Goal: Task Accomplishment & Management: Complete application form

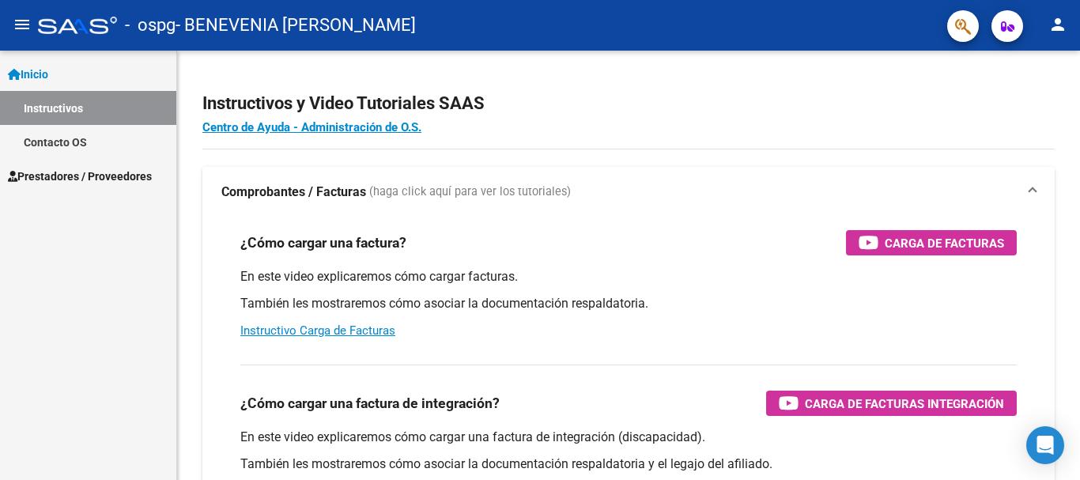
click at [131, 176] on span "Prestadores / Proveedores" at bounding box center [80, 176] width 144 height 17
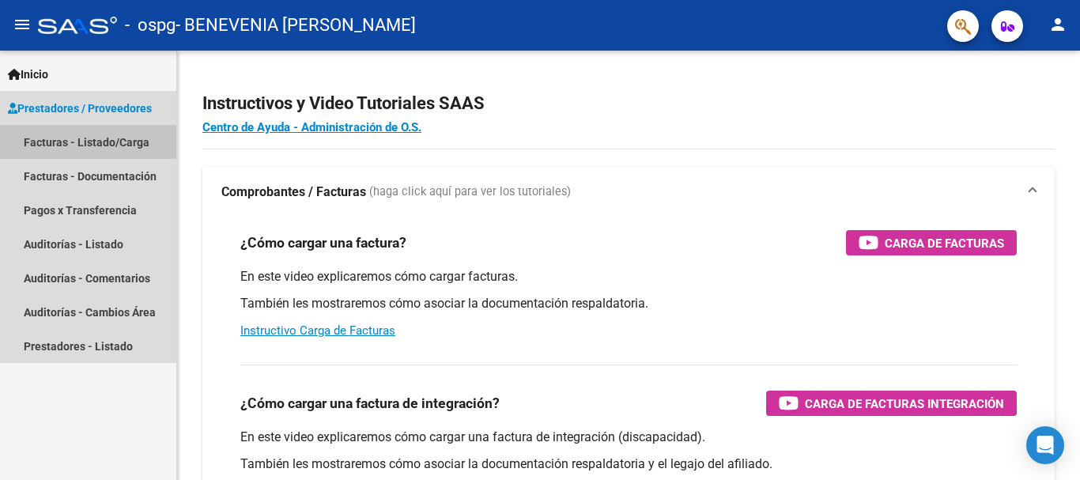
click at [126, 143] on link "Facturas - Listado/Carga" at bounding box center [88, 142] width 176 height 34
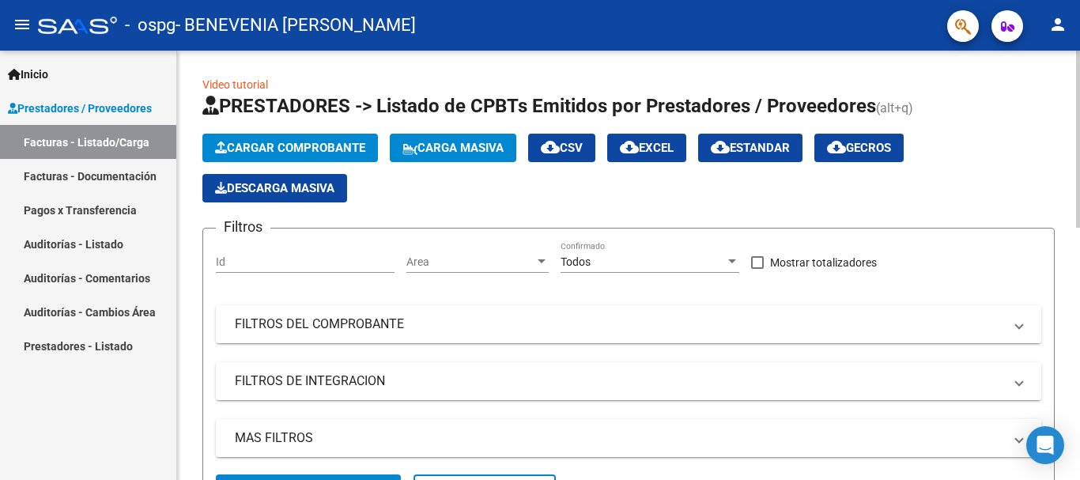
click at [272, 145] on span "Cargar Comprobante" at bounding box center [290, 148] width 150 height 14
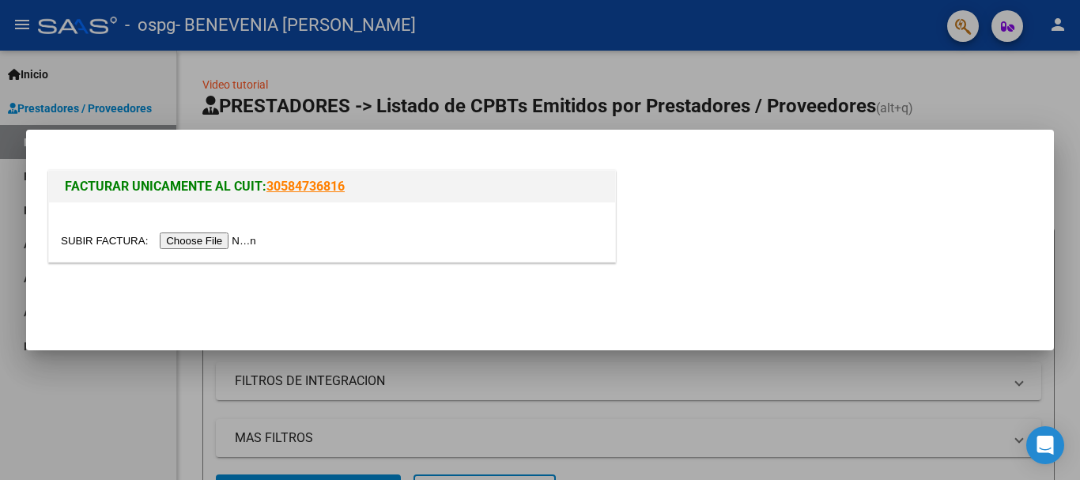
click at [226, 241] on input "file" at bounding box center [161, 241] width 200 height 17
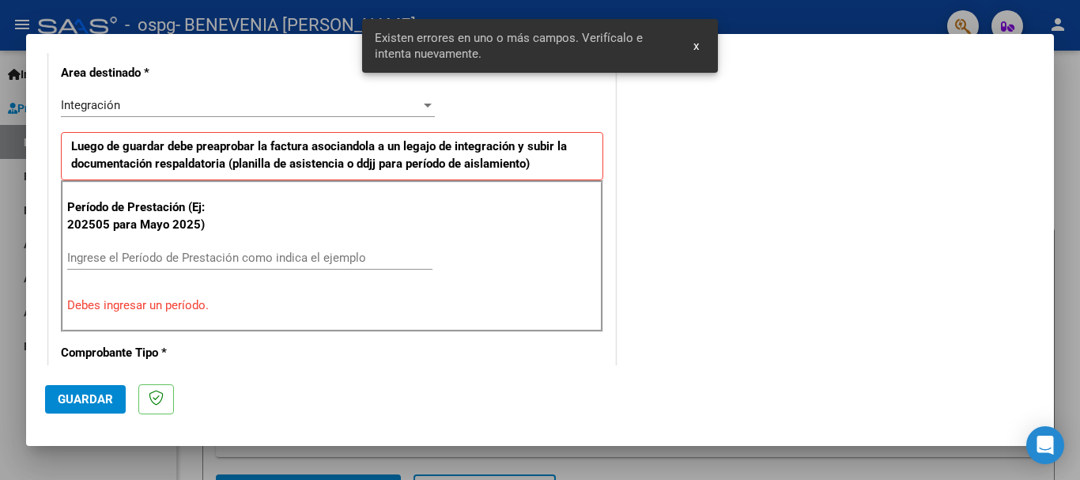
scroll to position [365, 0]
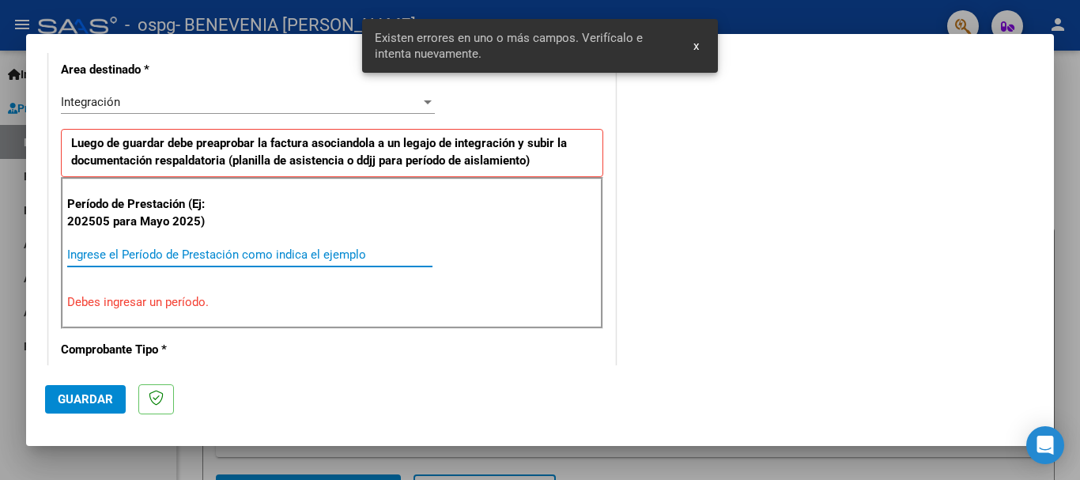
click at [255, 249] on input "Ingrese el Período de Prestación como indica el ejemplo" at bounding box center [249, 255] width 365 height 14
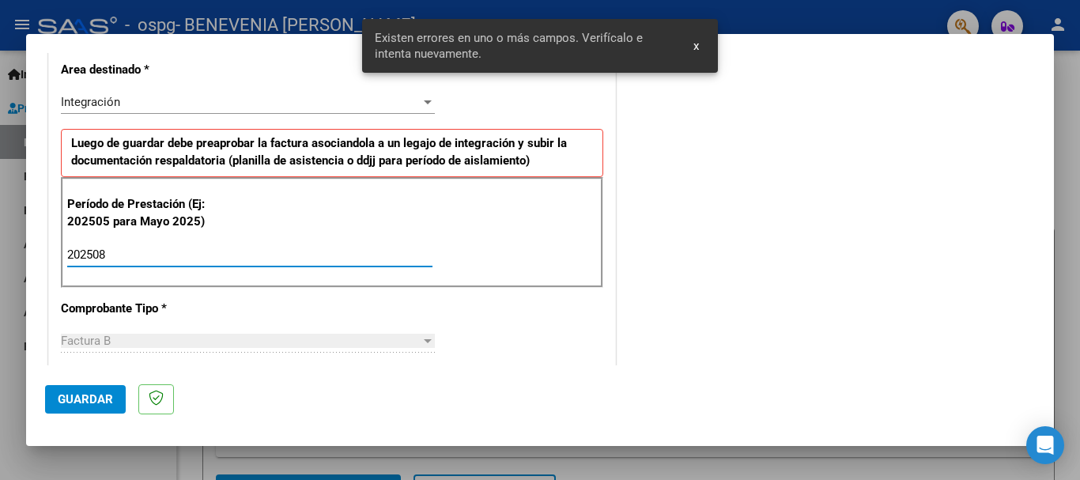
type input "202508"
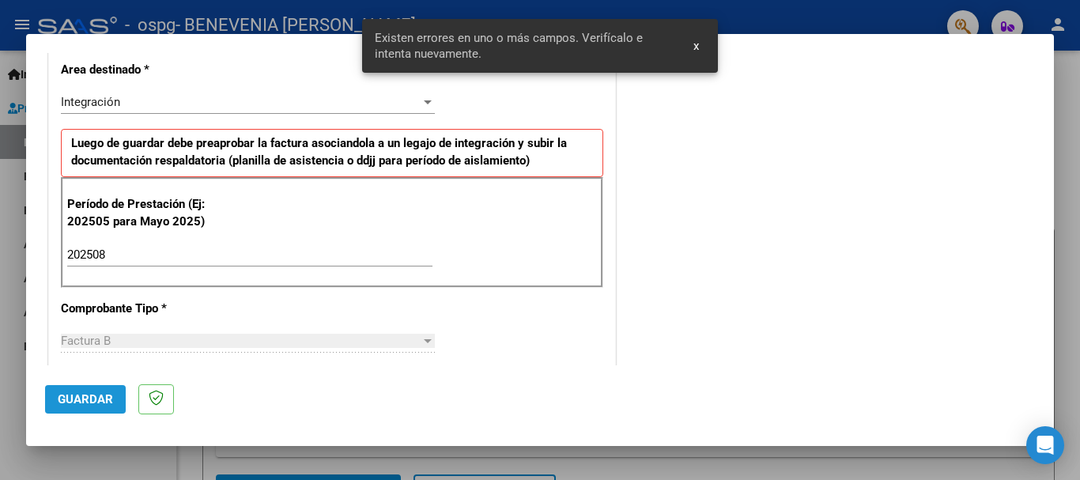
click at [118, 387] on button "Guardar" at bounding box center [85, 399] width 81 height 28
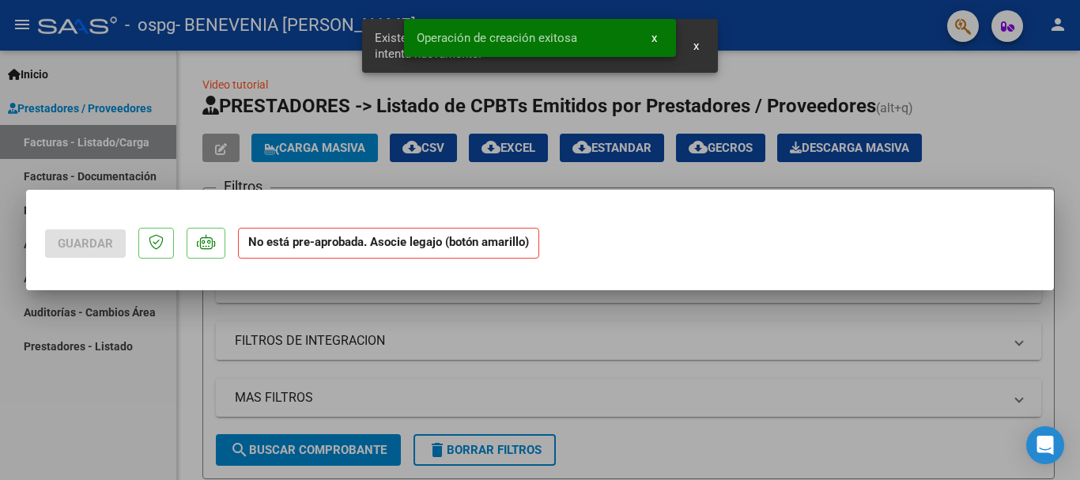
scroll to position [0, 0]
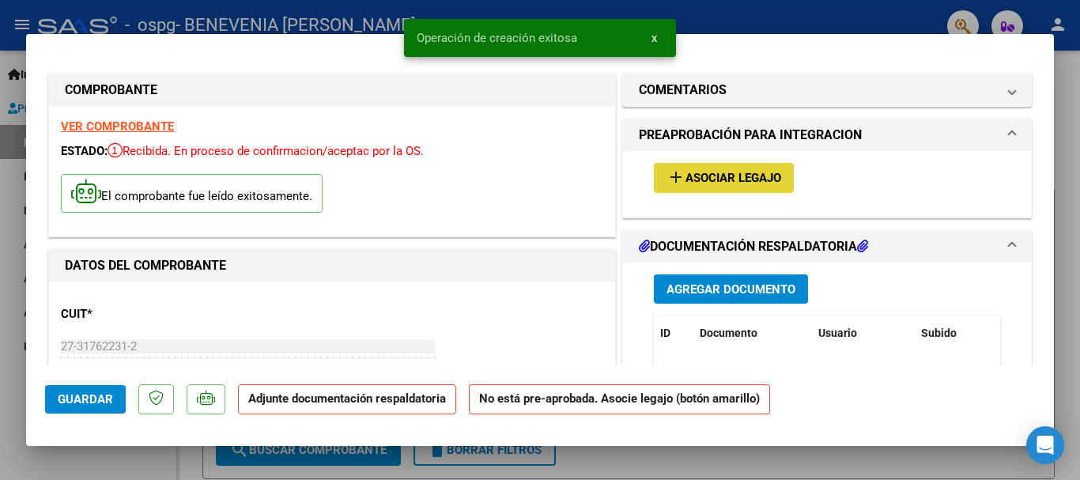
click at [702, 176] on span "Asociar Legajo" at bounding box center [734, 179] width 96 height 14
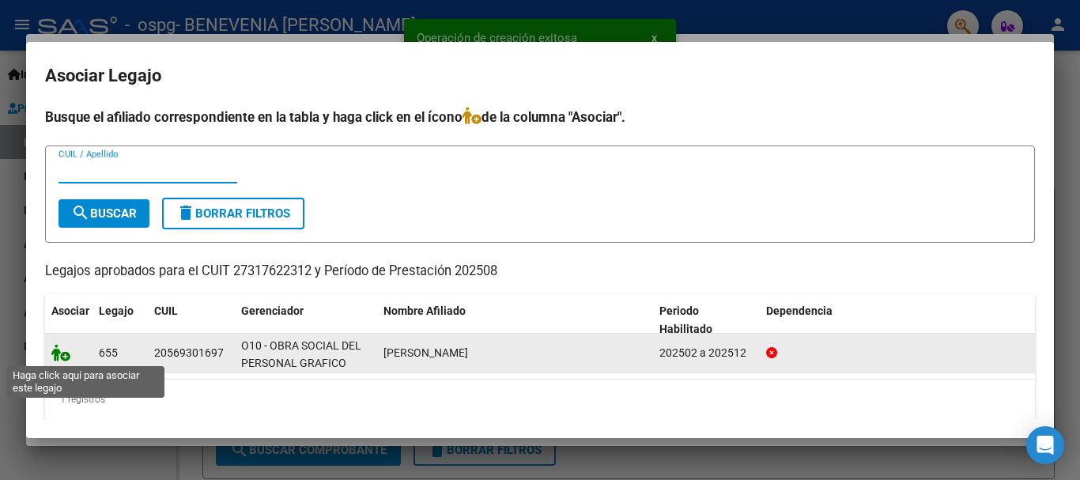
click at [63, 355] on icon at bounding box center [60, 352] width 19 height 17
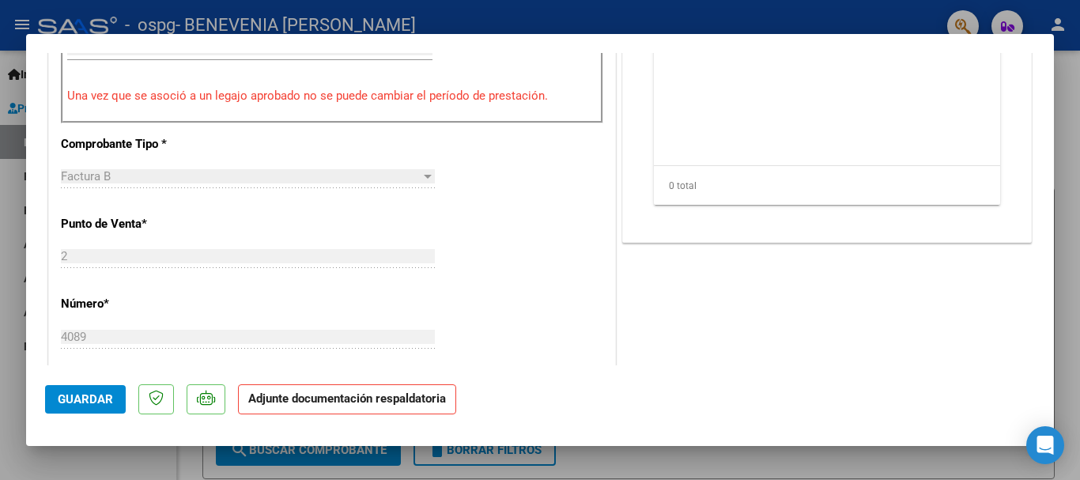
scroll to position [316, 0]
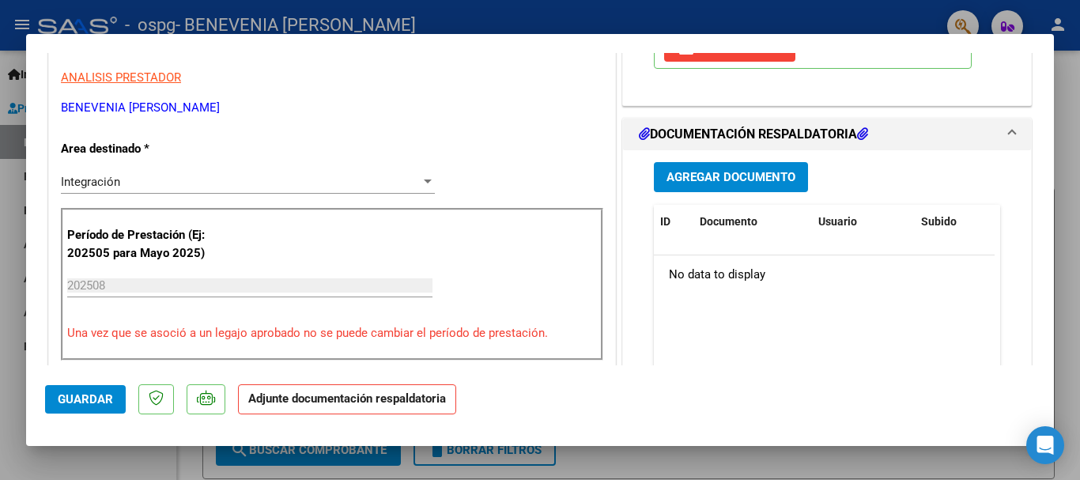
click at [732, 176] on span "Agregar Documento" at bounding box center [731, 178] width 129 height 14
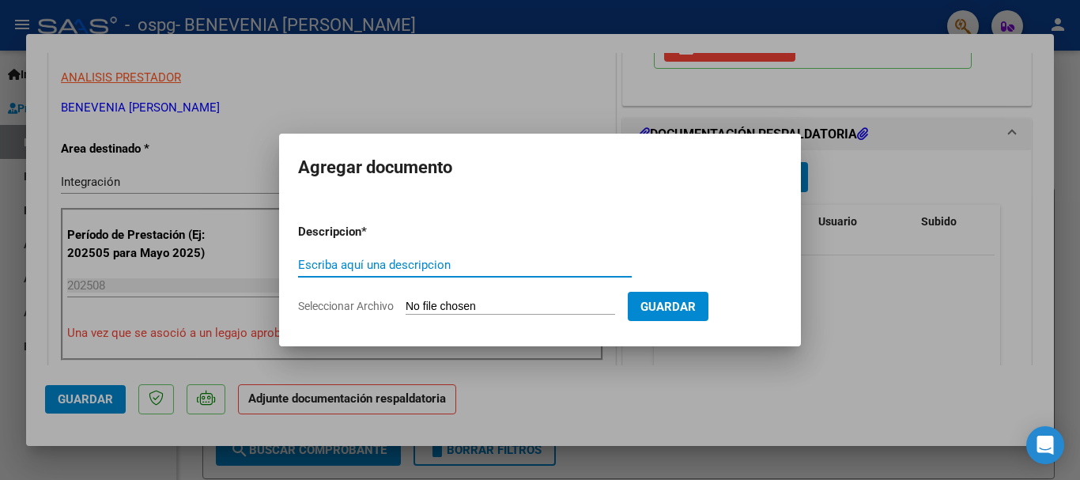
click at [457, 270] on input "Escriba aquí una descripcion" at bounding box center [465, 265] width 334 height 14
type input "PLANILLA AGO"
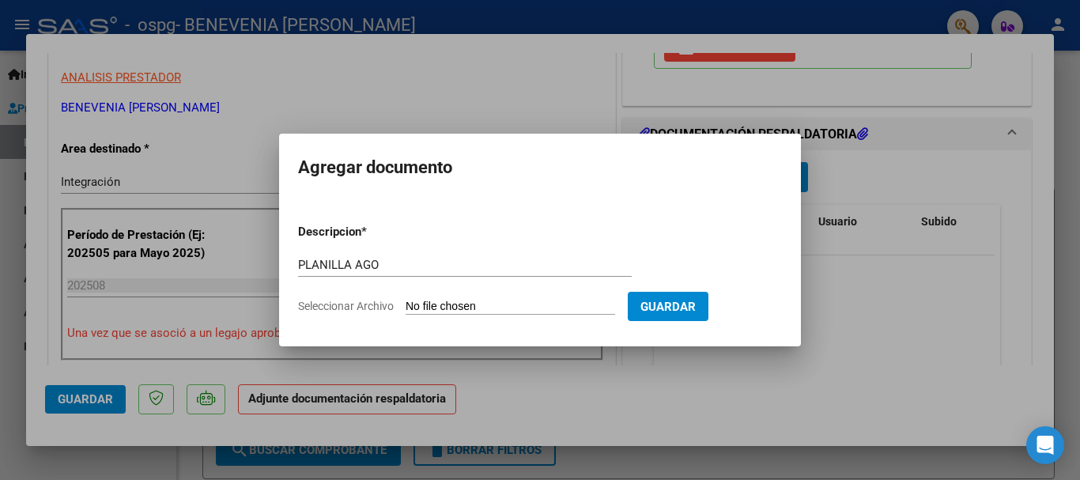
click at [456, 301] on input "Seleccionar Archivo" at bounding box center [511, 307] width 210 height 15
type input "C:\fakepath\LELIO PSL PLANILLA AGO FIRMADA.pdf"
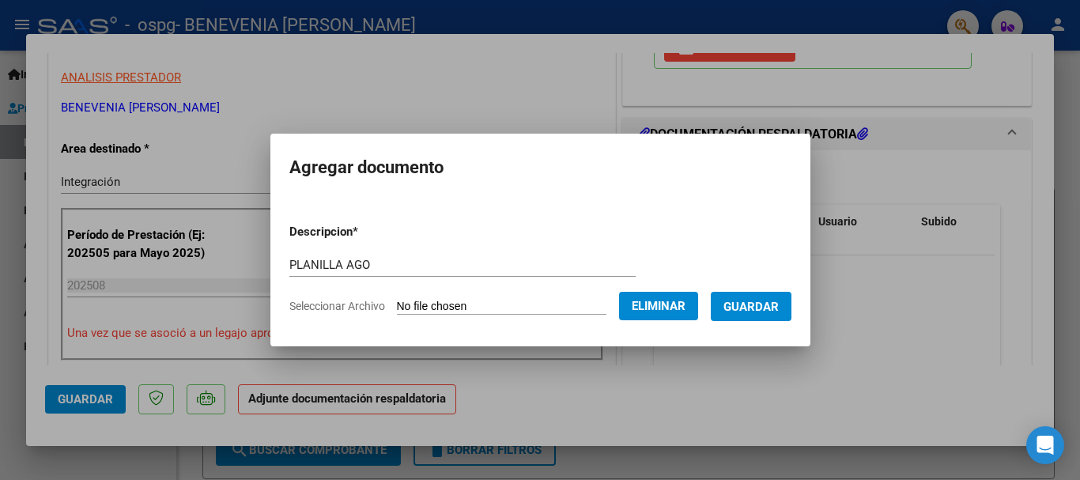
click at [770, 315] on button "Guardar" at bounding box center [751, 306] width 81 height 29
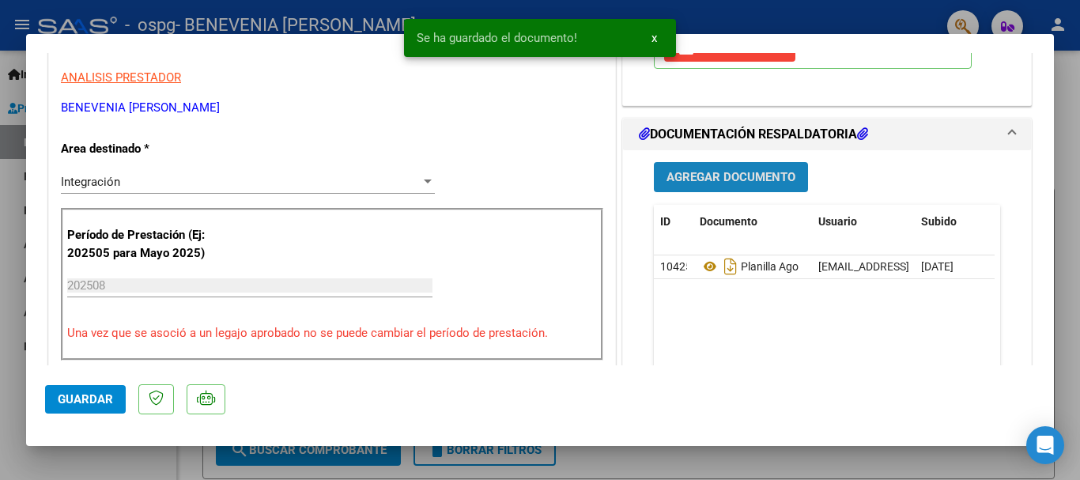
click at [721, 175] on span "Agregar Documento" at bounding box center [731, 178] width 129 height 14
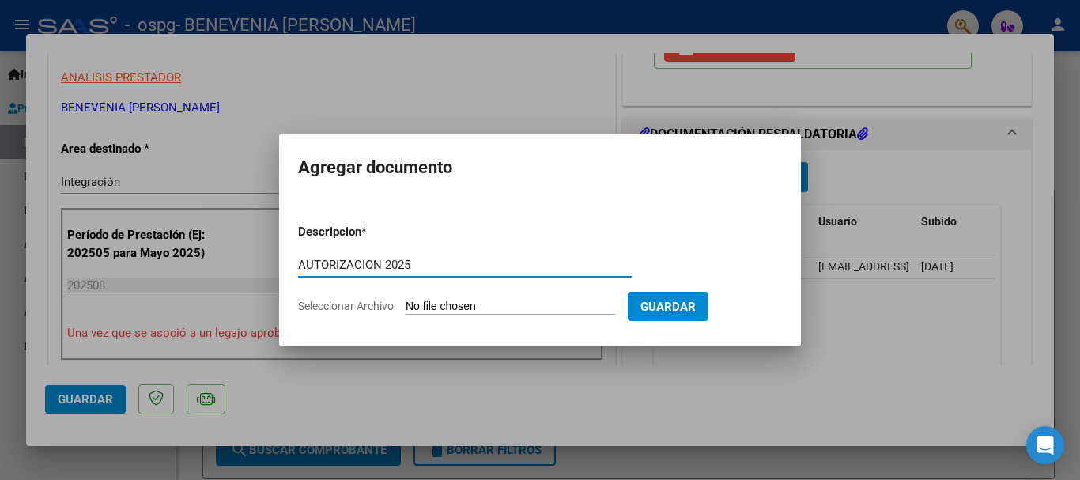
type input "AUTORIZACION 2025"
click at [488, 298] on form "Descripcion * AUTORIZACION 2025 Escriba aquí una descripcion Seleccionar Archiv…" at bounding box center [540, 268] width 484 height 115
click at [451, 305] on input "Seleccionar Archivo" at bounding box center [511, 307] width 210 height 15
type input "C:\fakepath\LELIO PSL AUTORIZACION 2025.pdf"
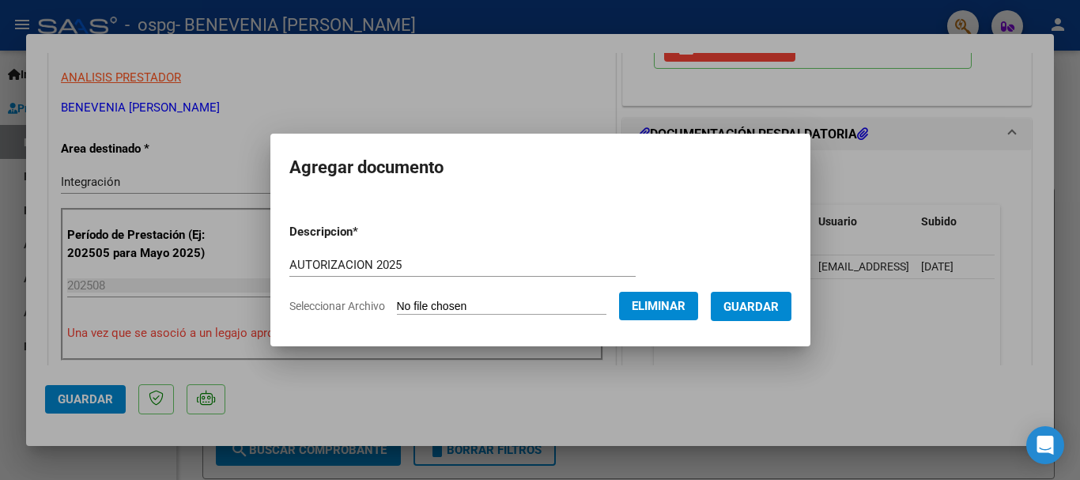
click at [758, 308] on span "Guardar" at bounding box center [751, 307] width 55 height 14
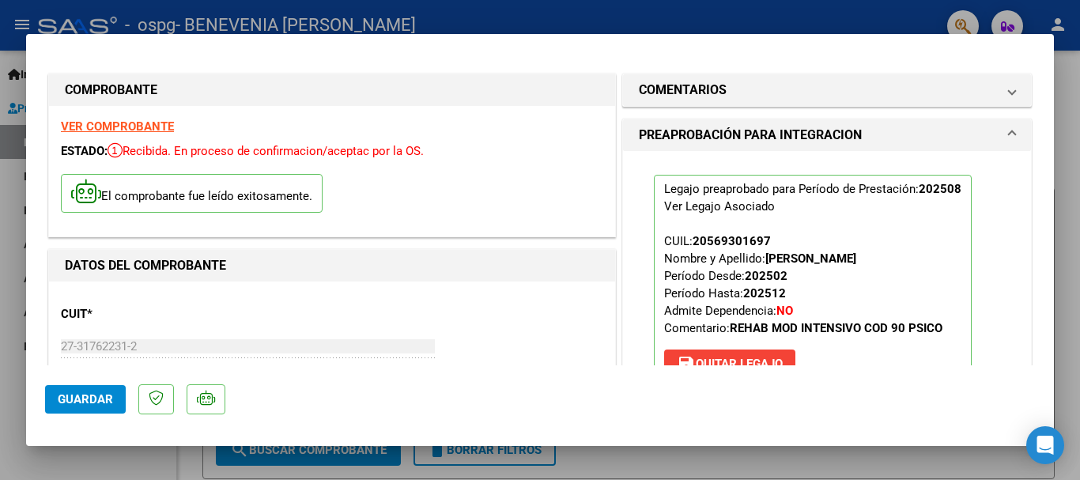
scroll to position [395, 0]
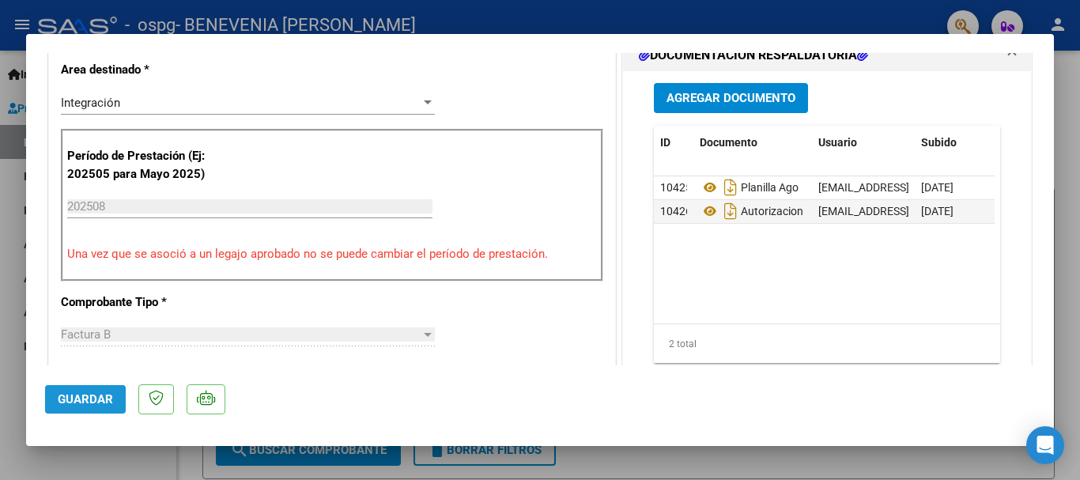
click at [69, 392] on span "Guardar" at bounding box center [85, 399] width 55 height 14
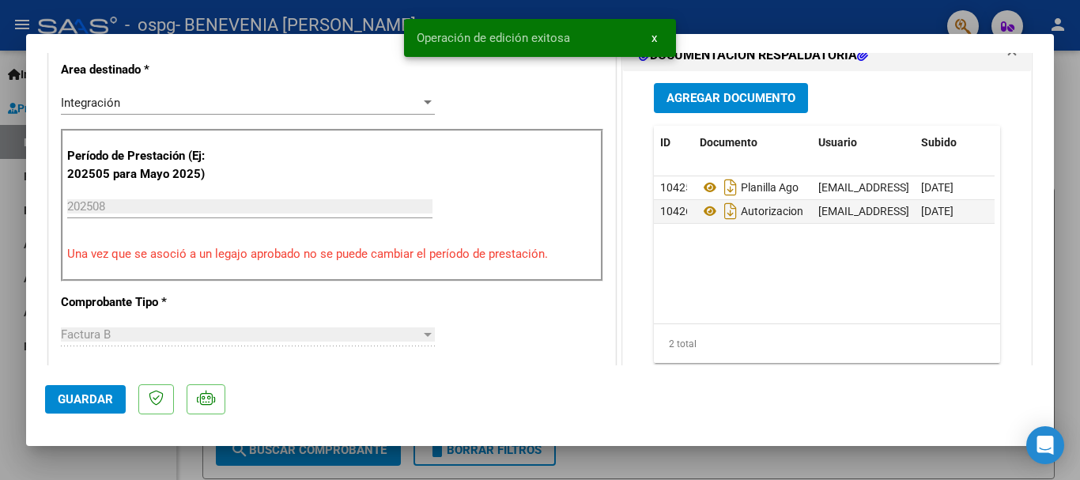
click at [568, 326] on div "CUIT * 27-31762231-2 Ingresar CUIT ANALISIS PRESTADOR BENEVENIA [PERSON_NAME] A…" at bounding box center [332, 477] width 566 height 1183
click at [649, 40] on button "x" at bounding box center [654, 38] width 31 height 28
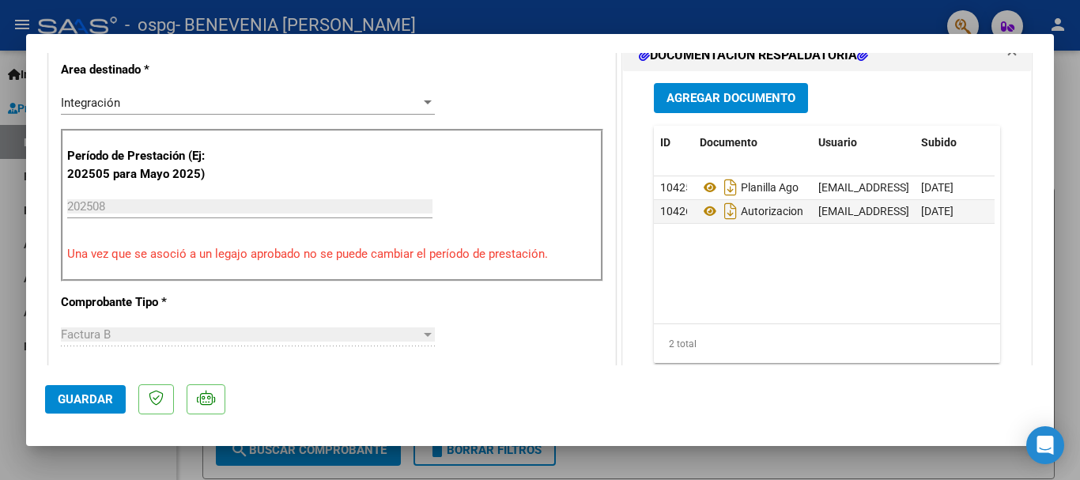
click at [652, 27] on div at bounding box center [540, 240] width 1080 height 480
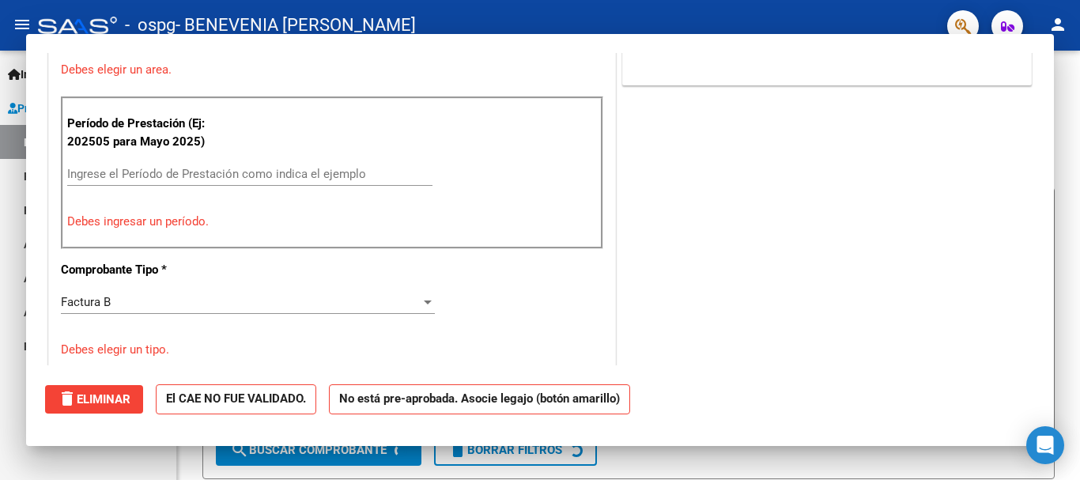
scroll to position [0, 0]
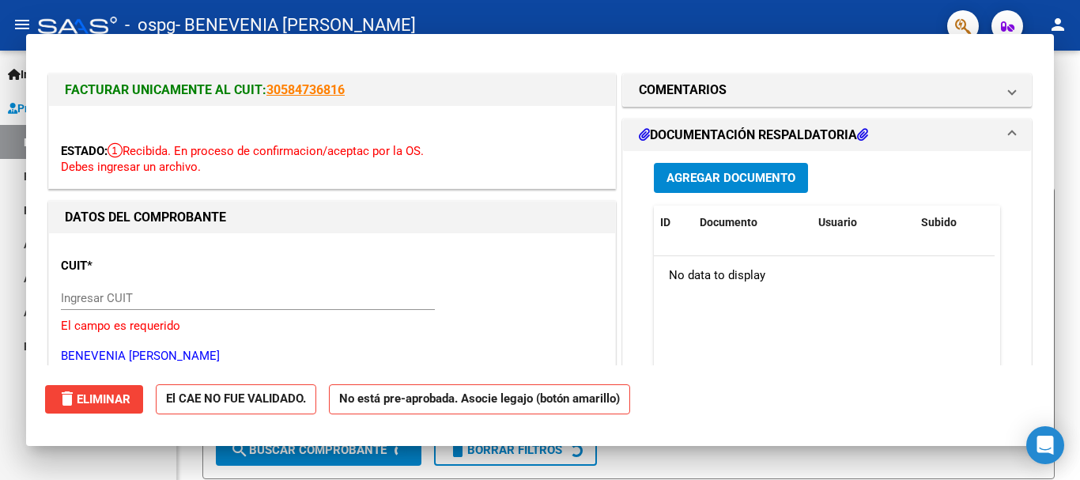
click at [652, 21] on div "- ospg - BENEVENIA [PERSON_NAME]" at bounding box center [486, 25] width 897 height 35
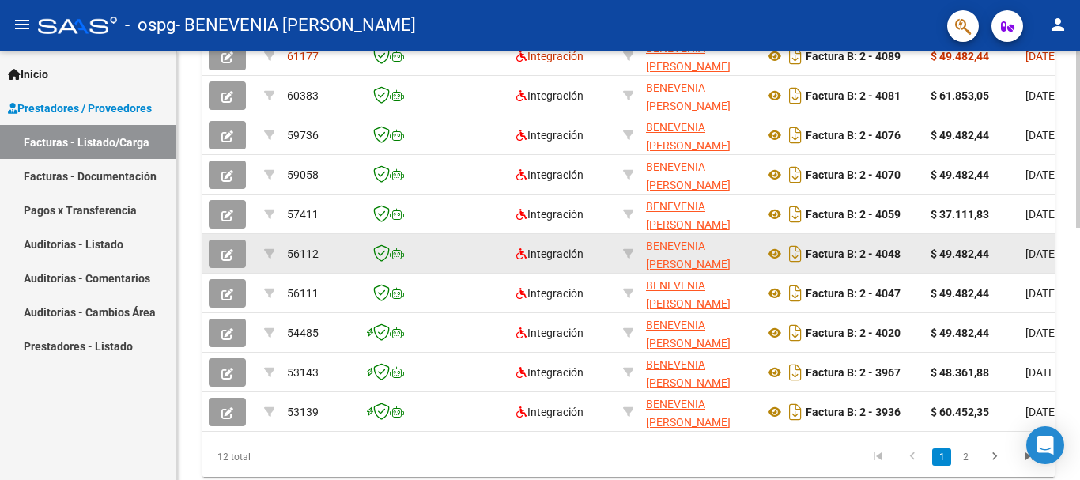
scroll to position [395, 0]
